Goal: Information Seeking & Learning: Learn about a topic

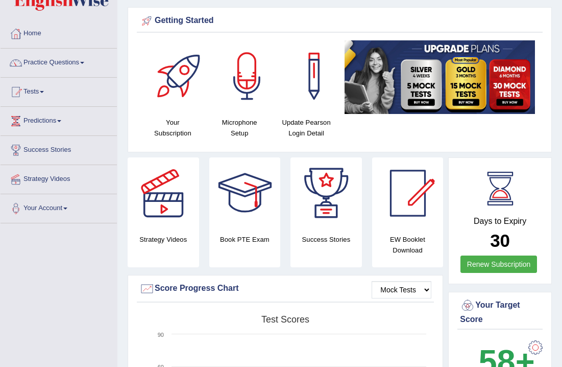
scroll to position [32, 0]
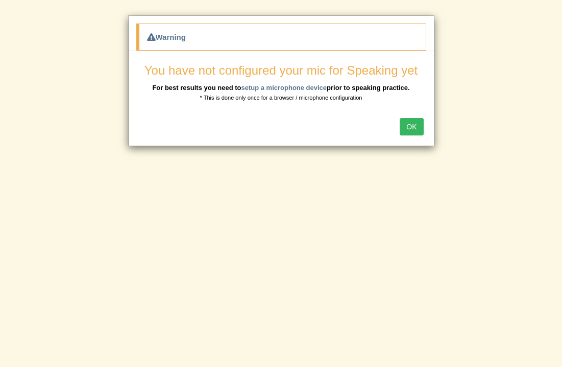
click at [417, 129] on button "OK" at bounding box center [411, 126] width 23 height 17
click at [414, 128] on button "OK" at bounding box center [411, 126] width 23 height 17
